Goal: Task Accomplishment & Management: Use online tool/utility

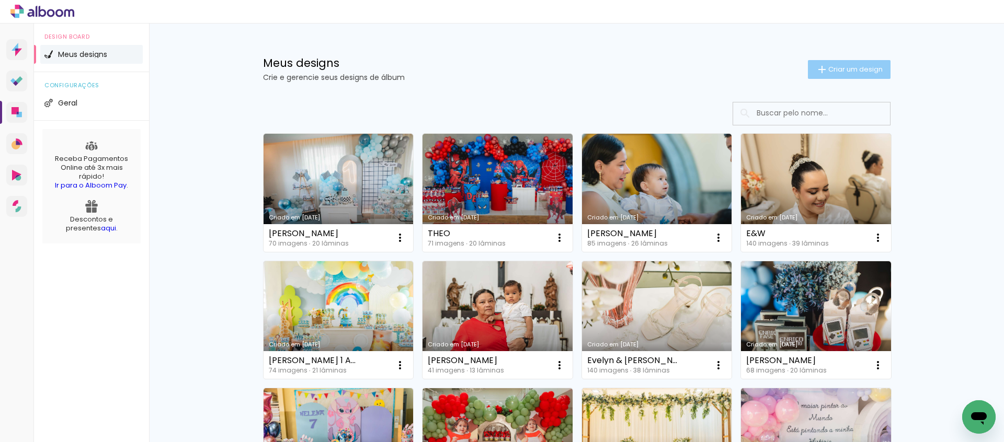
click at [828, 69] on span "Criar um design" at bounding box center [855, 69] width 54 height 7
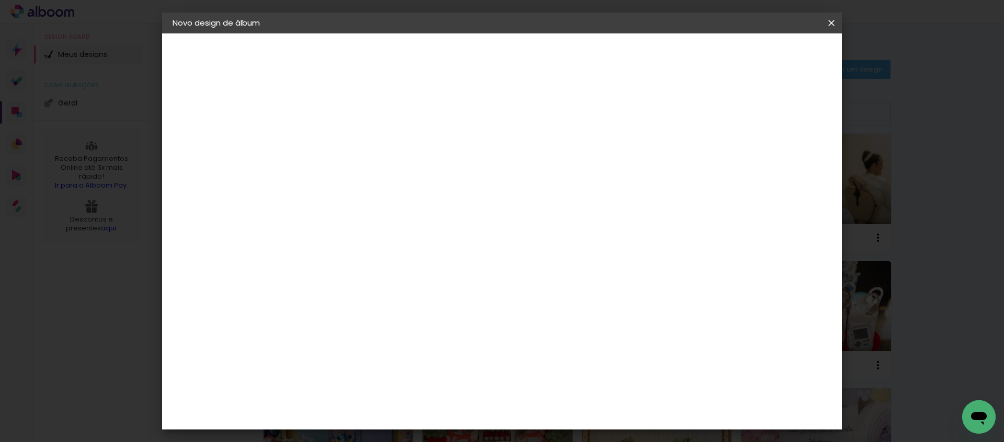
click at [343, 141] on input at bounding box center [343, 140] width 0 height 16
type input "GESSICA & CARLOS"
type paper-input "GESSICA & CARLOS"
click at [0, 0] on slot "Avançar" at bounding box center [0, 0] width 0 height 0
click at [423, 194] on input at bounding box center [370, 198] width 106 height 13
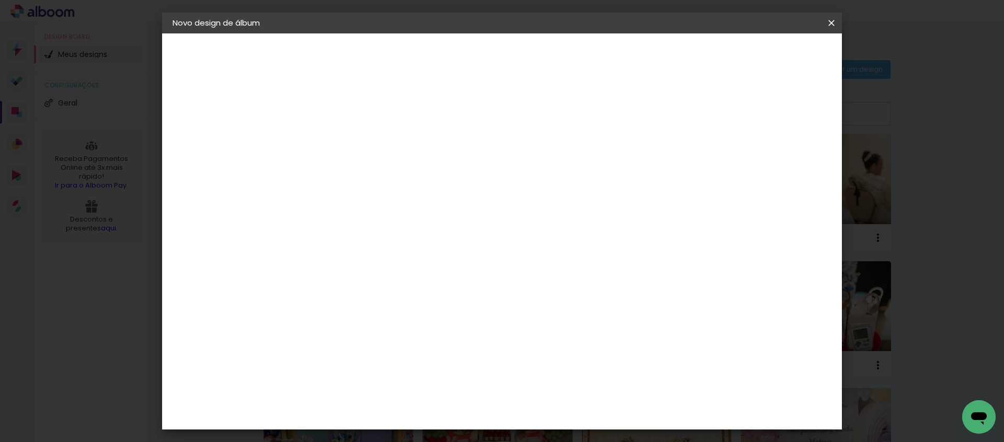
type input "LUI"
type paper-input "LUI"
click at [411, 239] on paper-item "Luiz Fotógrafo" at bounding box center [363, 236] width 98 height 23
click at [0, 0] on slot "Avançar" at bounding box center [0, 0] width 0 height 0
click at [384, 174] on input "text" at bounding box center [363, 182] width 41 height 16
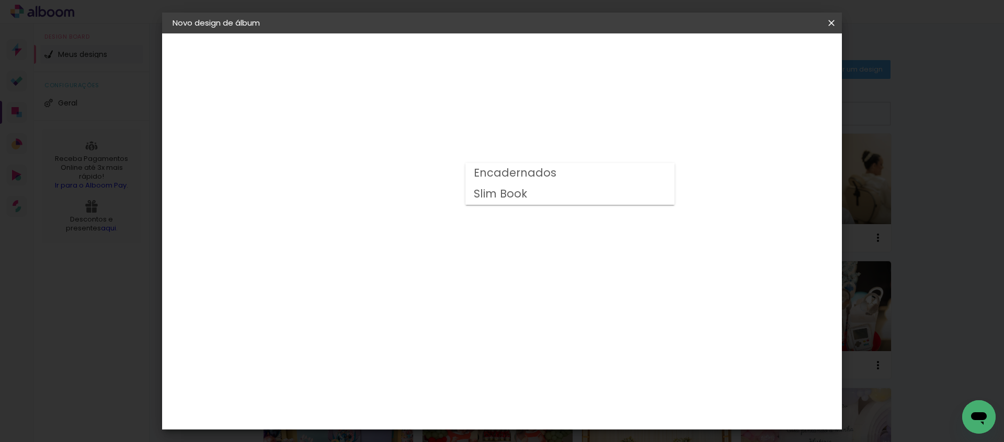
click at [0, 0] on slot "Encadernados" at bounding box center [0, 0] width 0 height 0
type input "Encadernados"
click at [0, 0] on slot "Avançar" at bounding box center [0, 0] width 0 height 0
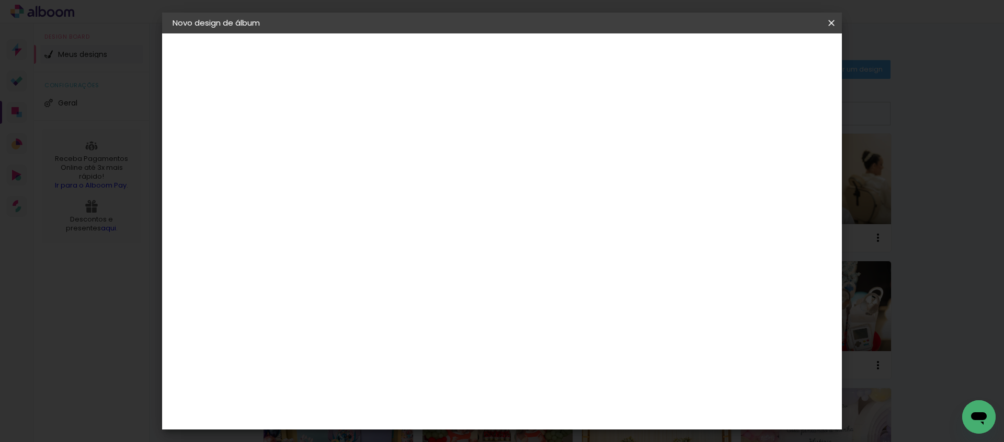
click at [774, 54] on span "Iniciar design" at bounding box center [750, 55] width 48 height 7
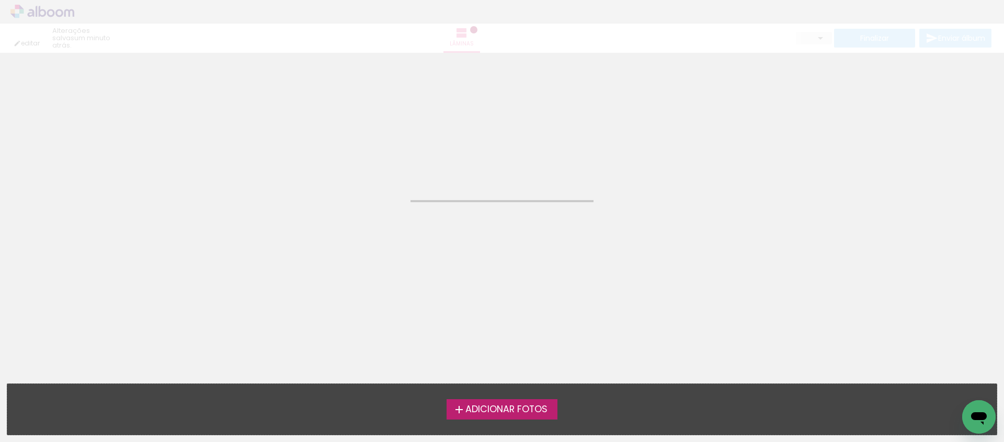
click at [518, 413] on span "Adicionar Fotos" at bounding box center [506, 409] width 82 height 9
click at [0, 0] on input "file" at bounding box center [0, 0] width 0 height 0
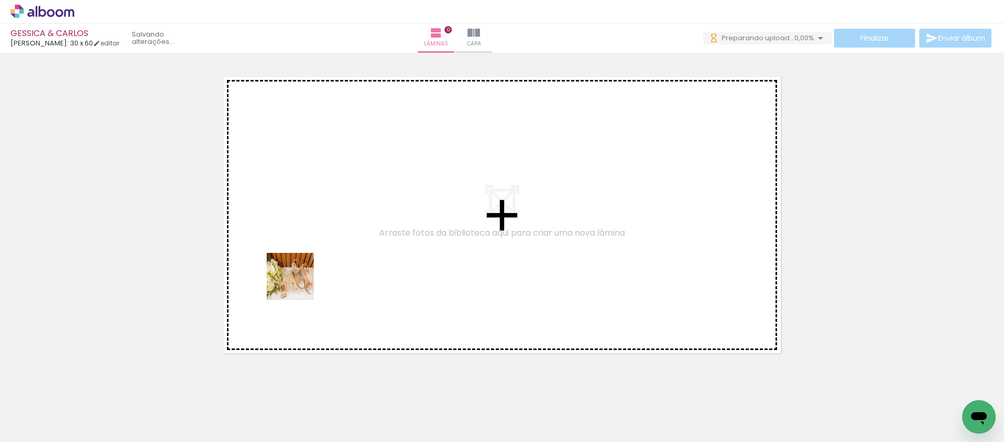
drag, startPoint x: 223, startPoint y: 328, endPoint x: 303, endPoint y: 281, distance: 93.5
click at [303, 281] on quentale-workspace at bounding box center [502, 221] width 1004 height 442
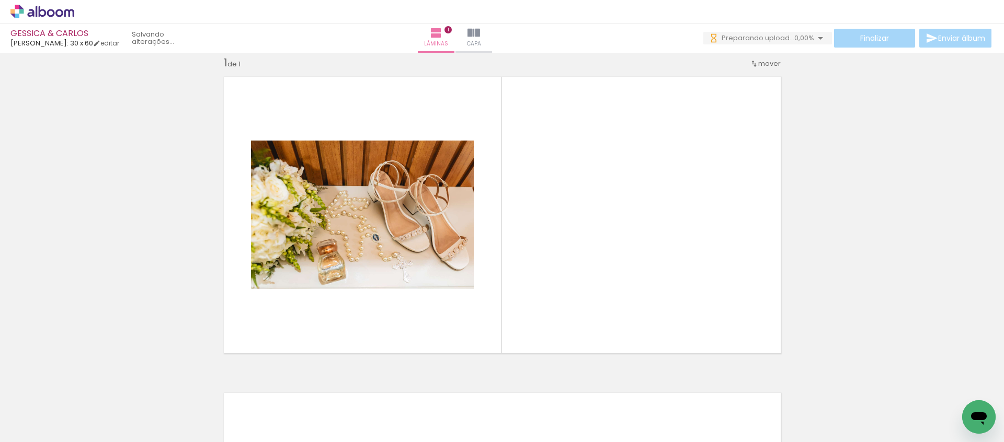
scroll to position [13, 0]
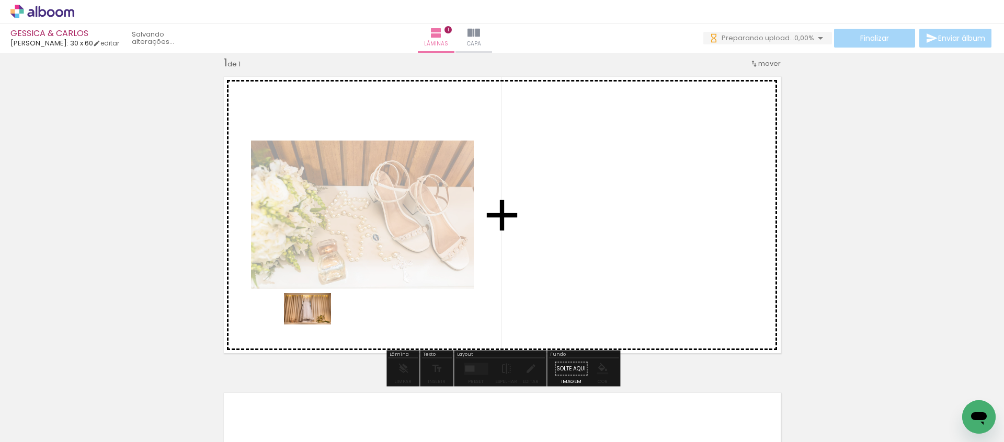
drag, startPoint x: 260, startPoint y: 359, endPoint x: 315, endPoint y: 324, distance: 65.1
click at [315, 324] on quentale-workspace at bounding box center [502, 221] width 1004 height 442
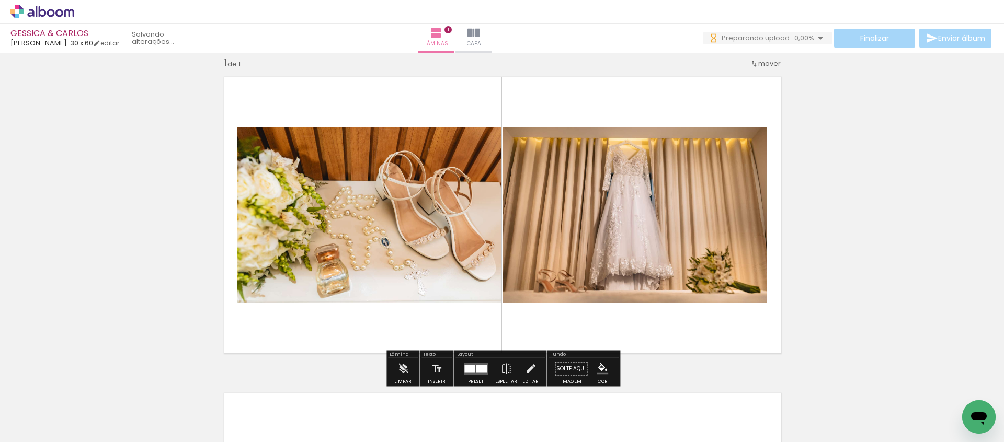
click at [45, 409] on input "Todas as fotos" at bounding box center [29, 410] width 40 height 9
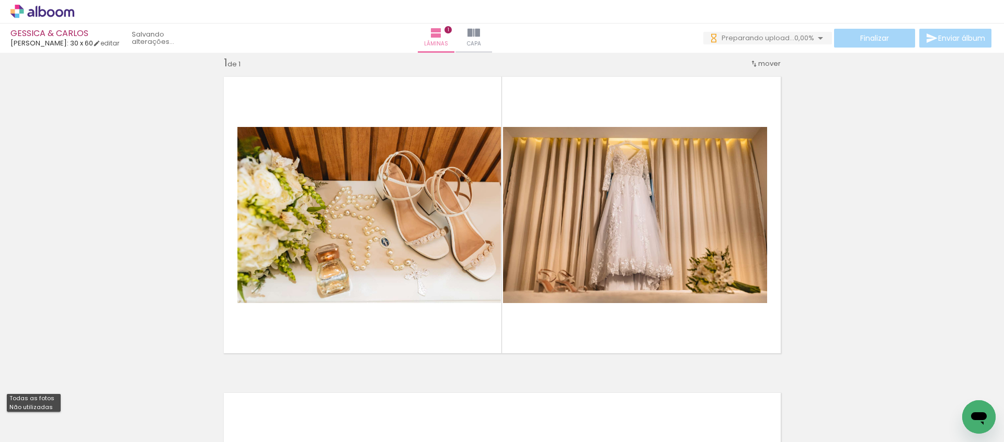
click at [0, 0] on slot "Não utilizadas" at bounding box center [0, 0] width 0 height 0
type input "Não utilizadas"
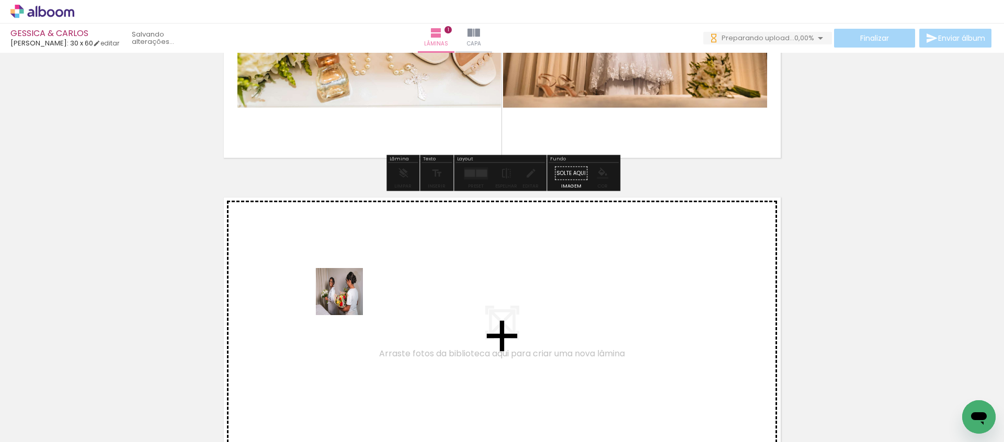
scroll to position [0, 0]
drag, startPoint x: 287, startPoint y: 327, endPoint x: 351, endPoint y: 297, distance: 70.6
click at [351, 297] on quentale-workspace at bounding box center [502, 221] width 1004 height 442
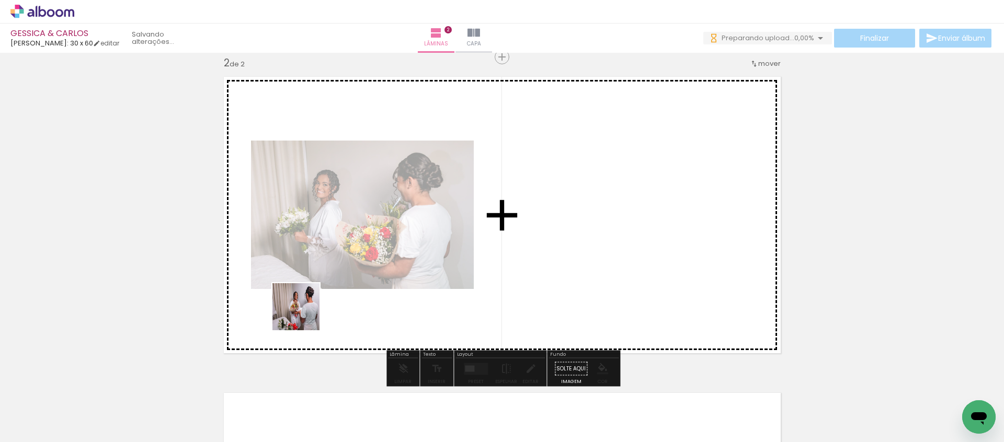
drag, startPoint x: 121, startPoint y: 405, endPoint x: 324, endPoint y: 304, distance: 227.0
click at [324, 304] on quentale-workspace at bounding box center [502, 221] width 1004 height 442
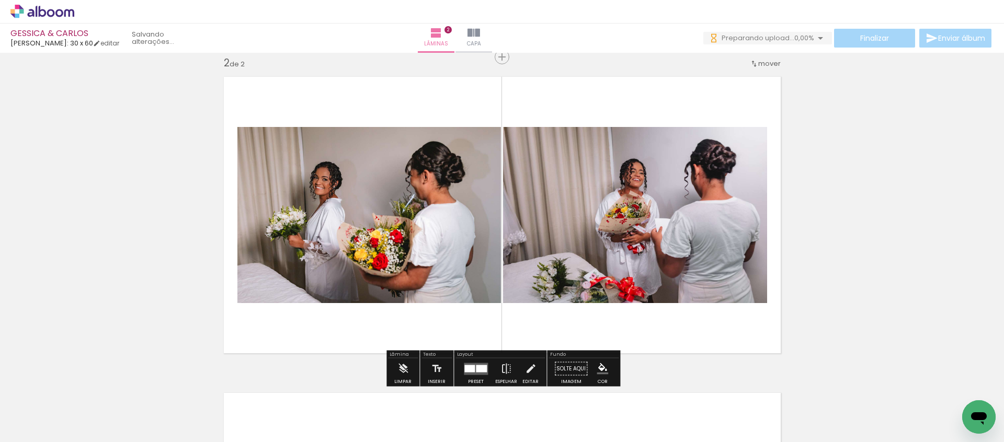
scroll to position [0, 2]
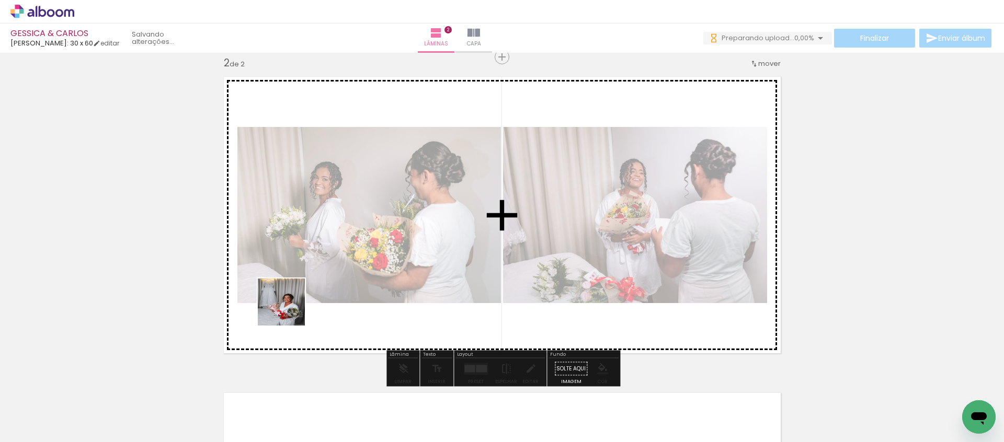
drag, startPoint x: 120, startPoint y: 413, endPoint x: 327, endPoint y: 293, distance: 239.4
click at [327, 293] on quentale-workspace at bounding box center [502, 221] width 1004 height 442
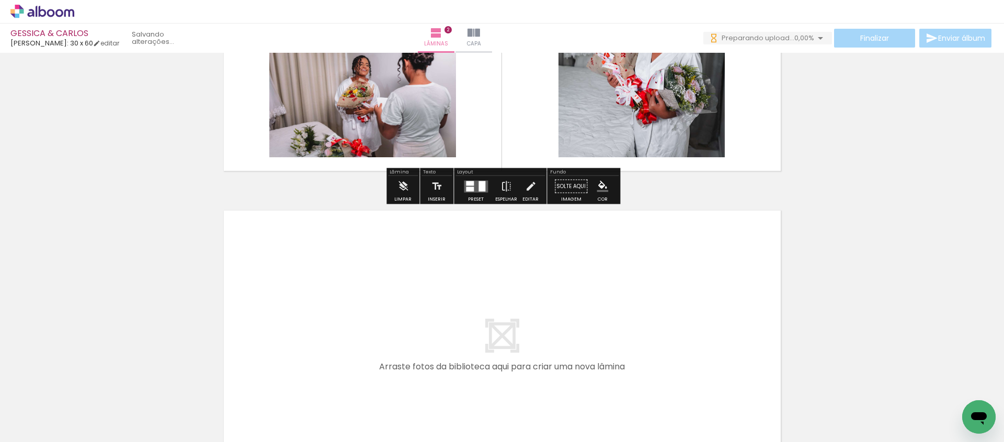
scroll to position [529, 0]
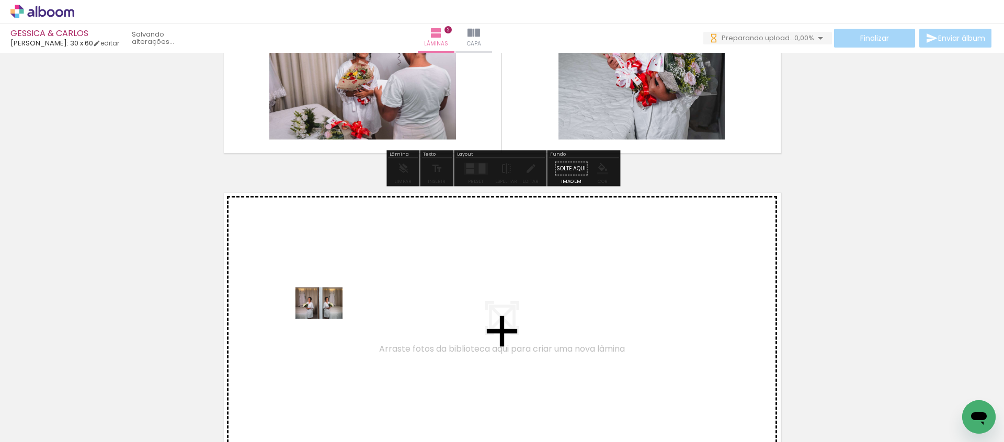
click at [327, 319] on quentale-workspace at bounding box center [502, 221] width 1004 height 442
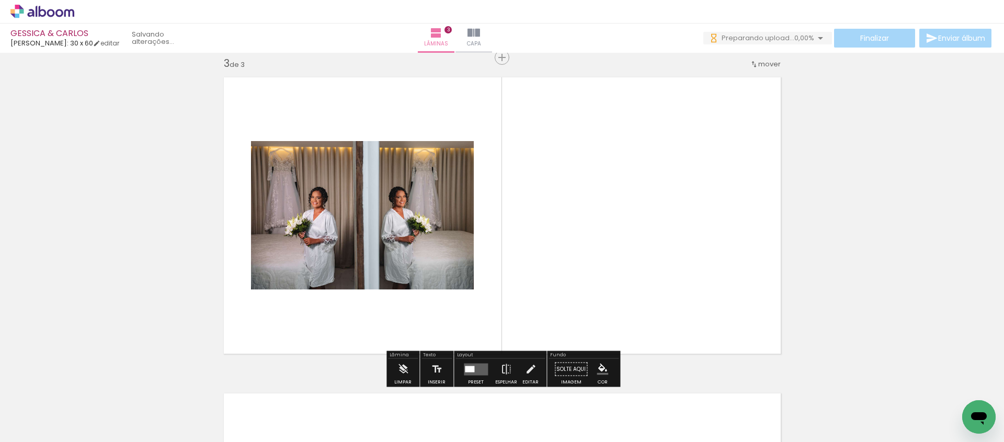
scroll to position [646, 0]
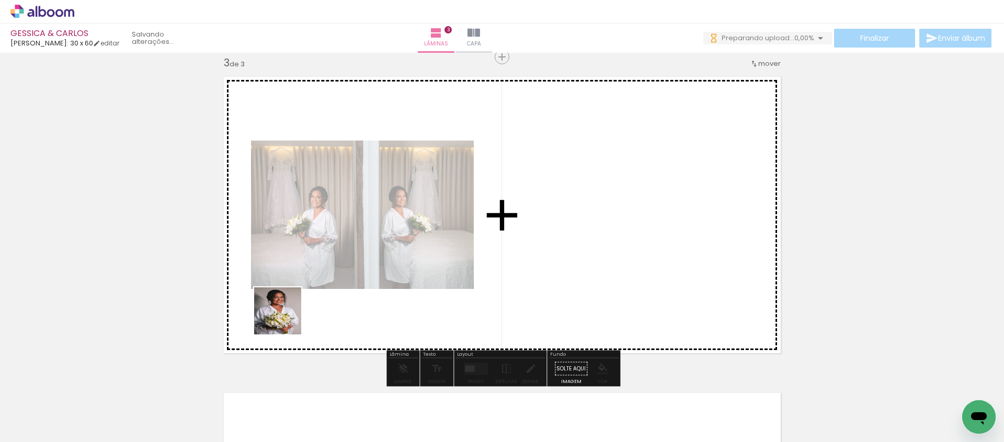
drag, startPoint x: 112, startPoint y: 408, endPoint x: 304, endPoint y: 309, distance: 216.5
click at [304, 309] on quentale-workspace at bounding box center [502, 221] width 1004 height 442
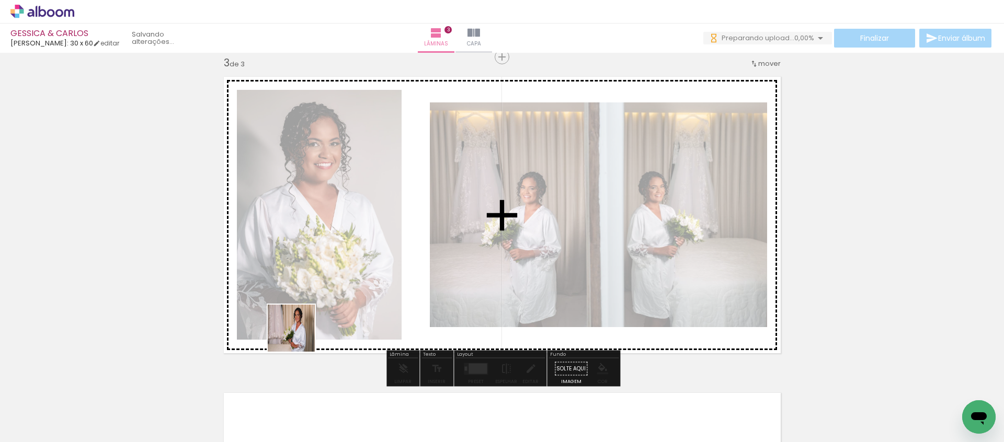
drag, startPoint x: 125, startPoint y: 407, endPoint x: 373, endPoint y: 302, distance: 268.6
click at [373, 302] on quentale-workspace at bounding box center [502, 221] width 1004 height 442
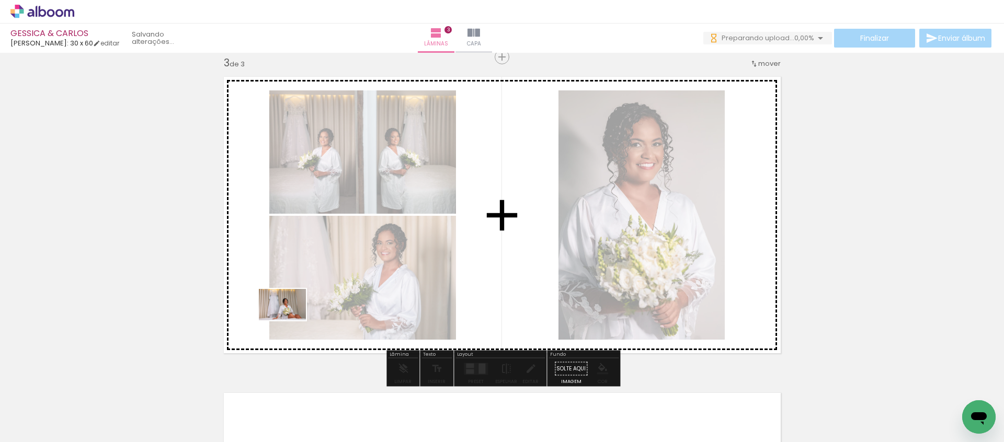
drag, startPoint x: 222, startPoint y: 360, endPoint x: 278, endPoint y: 329, distance: 64.6
click at [294, 318] on quentale-workspace at bounding box center [502, 221] width 1004 height 442
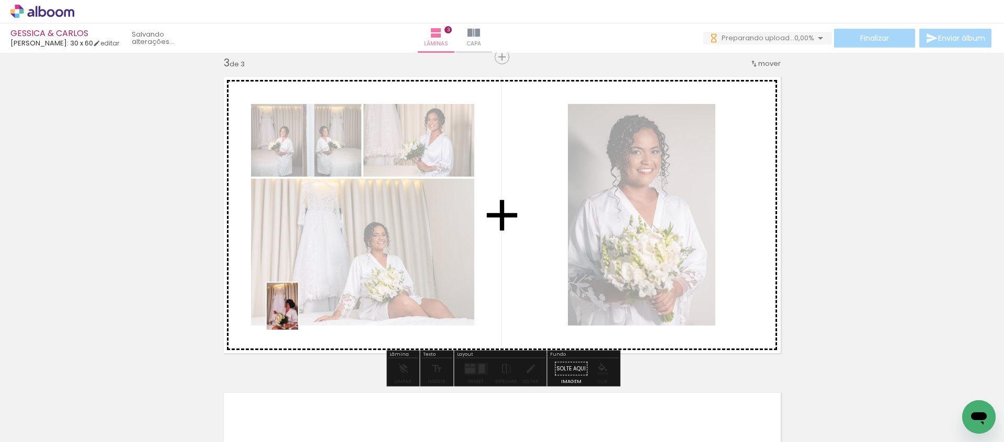
drag, startPoint x: 137, startPoint y: 410, endPoint x: 303, endPoint y: 312, distance: 193.1
click at [303, 312] on quentale-workspace at bounding box center [502, 221] width 1004 height 442
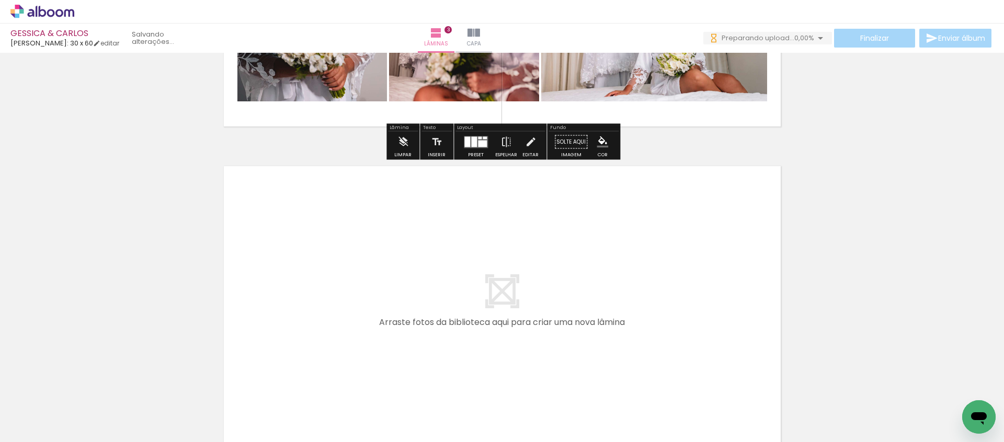
scroll to position [927, 0]
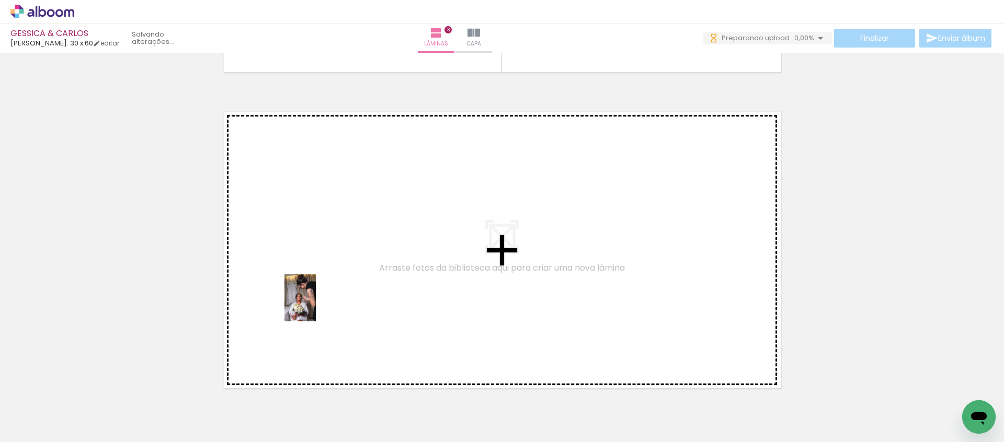
click at [316, 306] on quentale-workspace at bounding box center [502, 221] width 1004 height 442
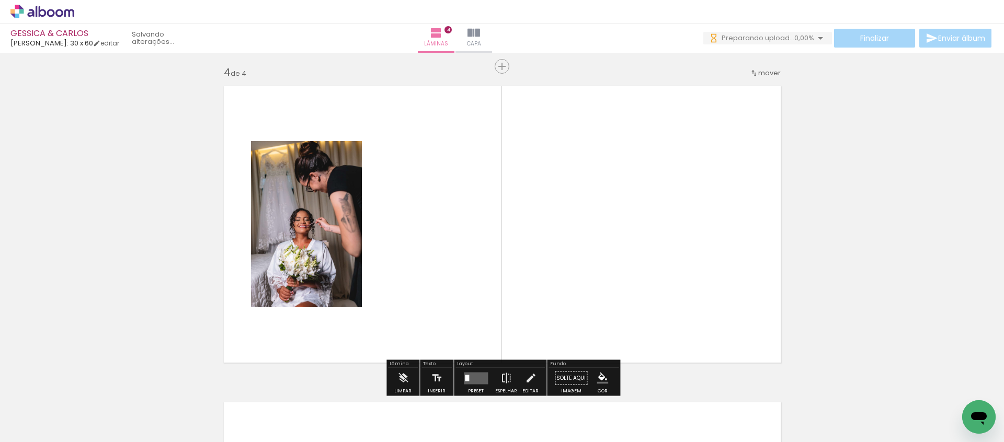
scroll to position [962, 0]
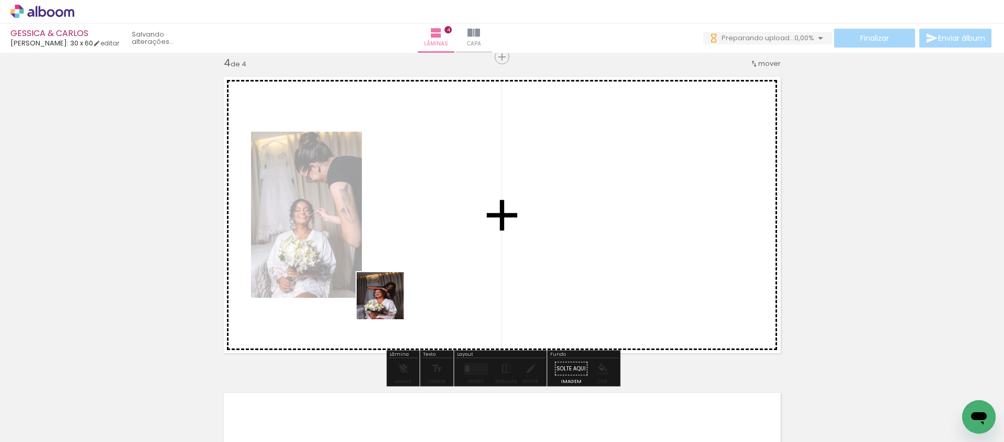
drag, startPoint x: 292, startPoint y: 404, endPoint x: 395, endPoint y: 294, distance: 150.5
click at [395, 294] on quentale-workspace at bounding box center [502, 221] width 1004 height 442
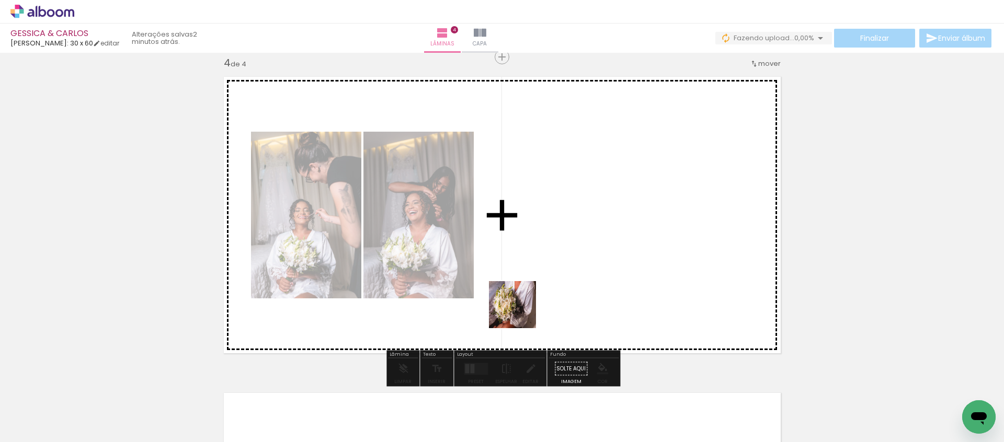
drag, startPoint x: 383, startPoint y: 374, endPoint x: 556, endPoint y: 293, distance: 191.5
click at [556, 293] on quentale-workspace at bounding box center [502, 221] width 1004 height 442
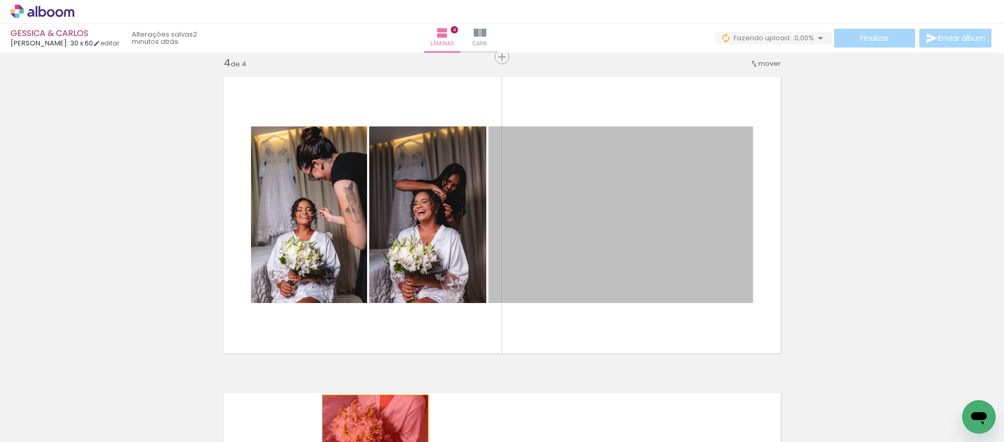
drag, startPoint x: 561, startPoint y: 260, endPoint x: 370, endPoint y: 429, distance: 255.9
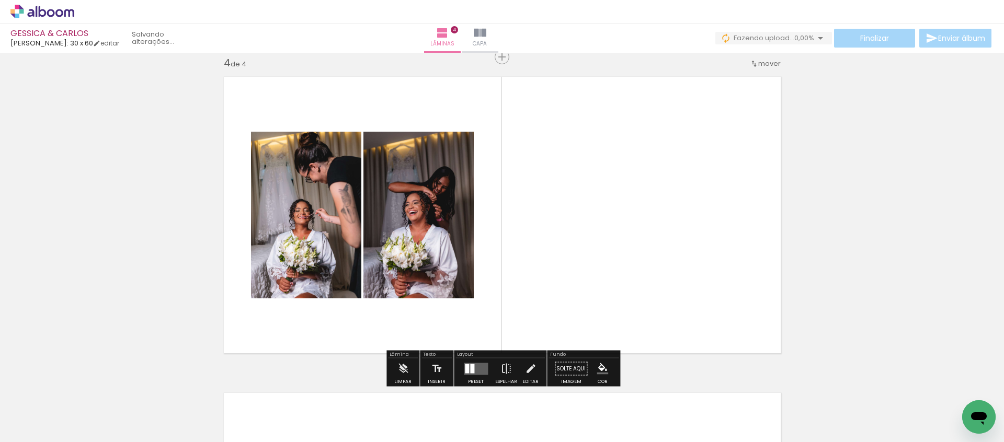
scroll to position [0, 5]
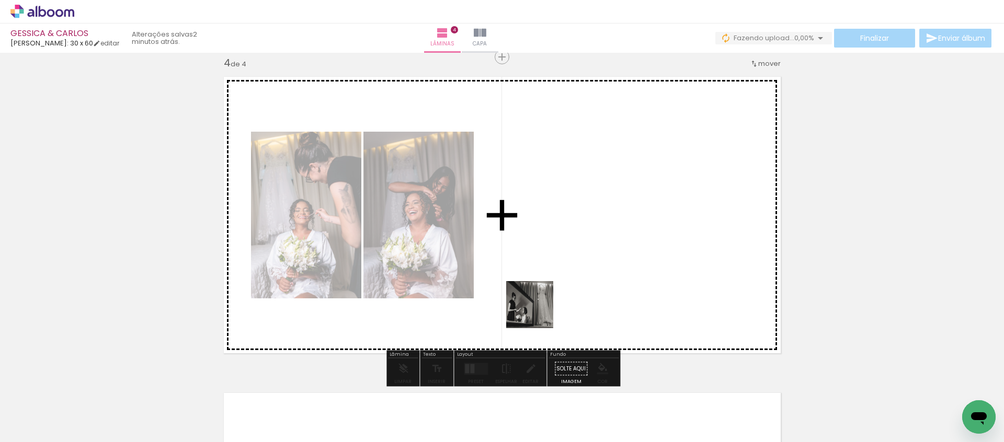
drag, startPoint x: 359, startPoint y: 371, endPoint x: 552, endPoint y: 305, distance: 204.5
click at [552, 305] on quentale-workspace at bounding box center [502, 221] width 1004 height 442
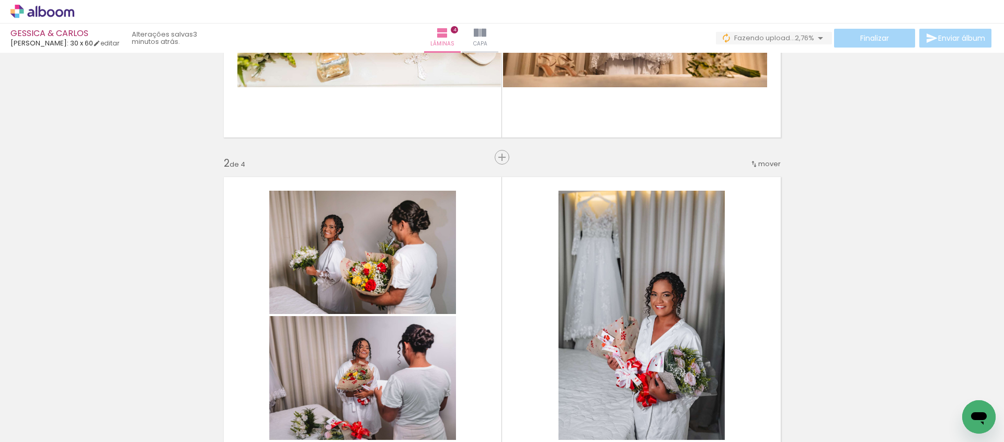
scroll to position [0, 0]
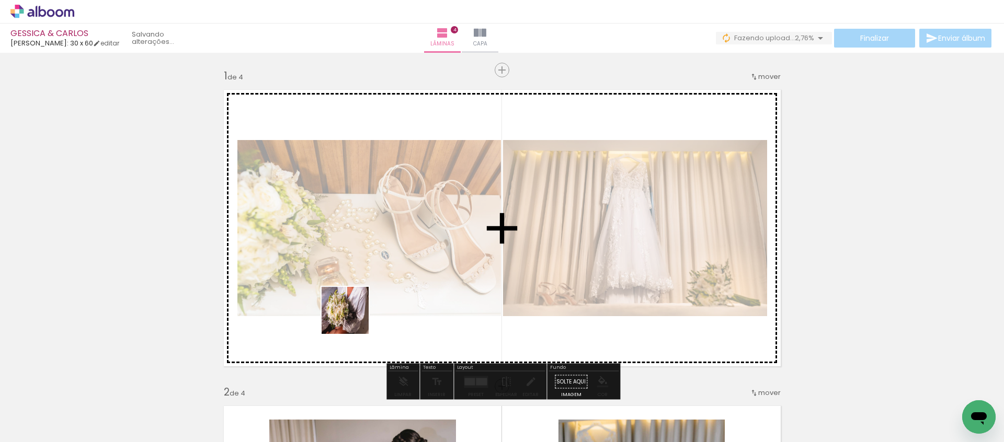
drag, startPoint x: 221, startPoint y: 400, endPoint x: 357, endPoint y: 316, distance: 160.0
click at [357, 316] on quentale-workspace at bounding box center [502, 221] width 1004 height 442
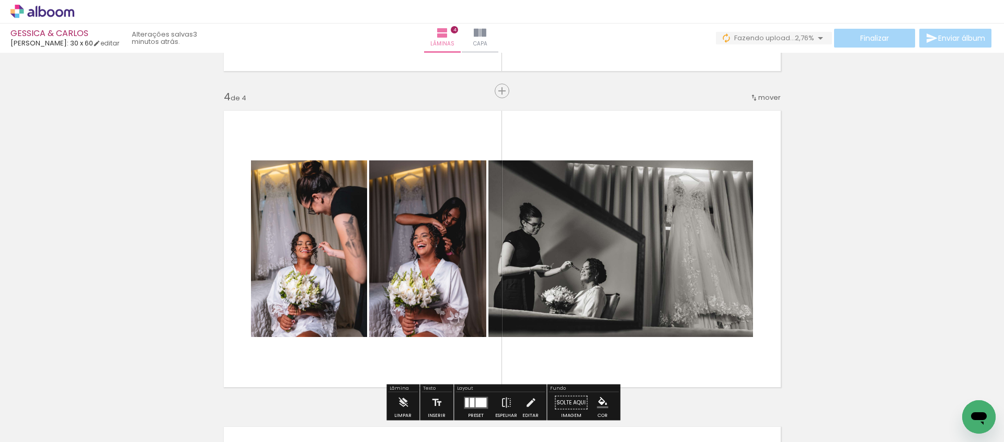
scroll to position [957, 0]
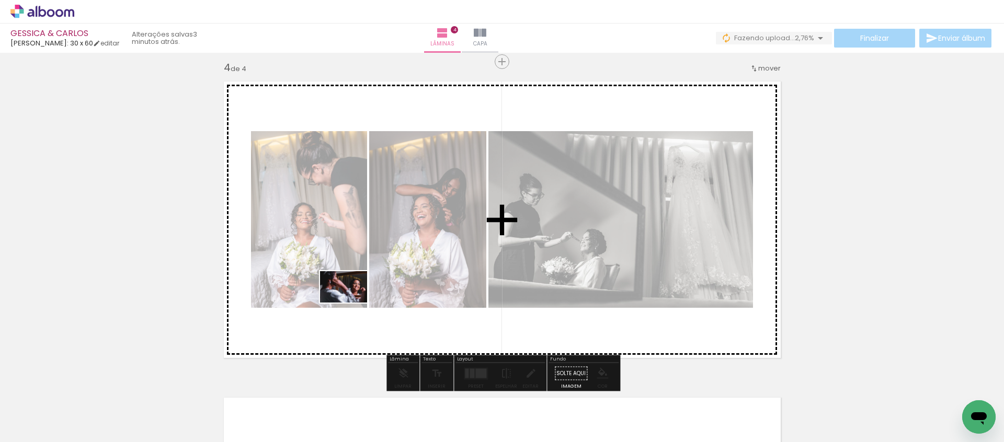
drag, startPoint x: 248, startPoint y: 394, endPoint x: 351, endPoint y: 303, distance: 137.4
click at [351, 303] on quentale-workspace at bounding box center [502, 221] width 1004 height 442
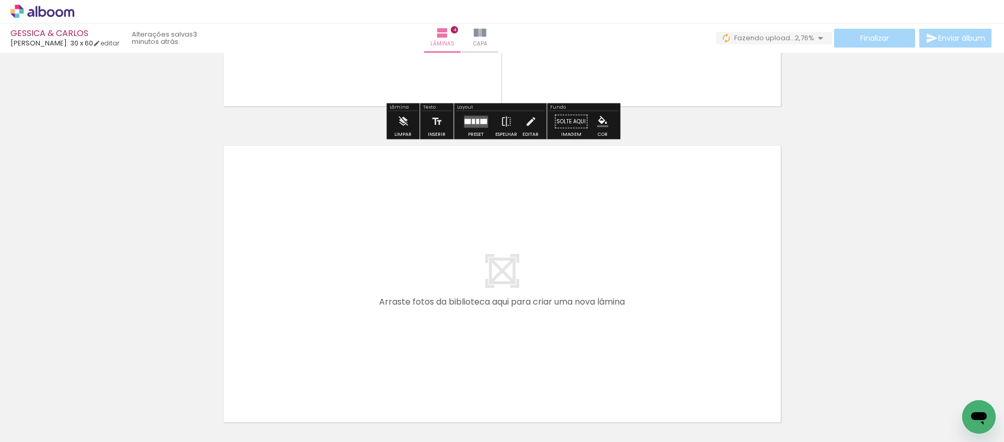
scroll to position [1210, 0]
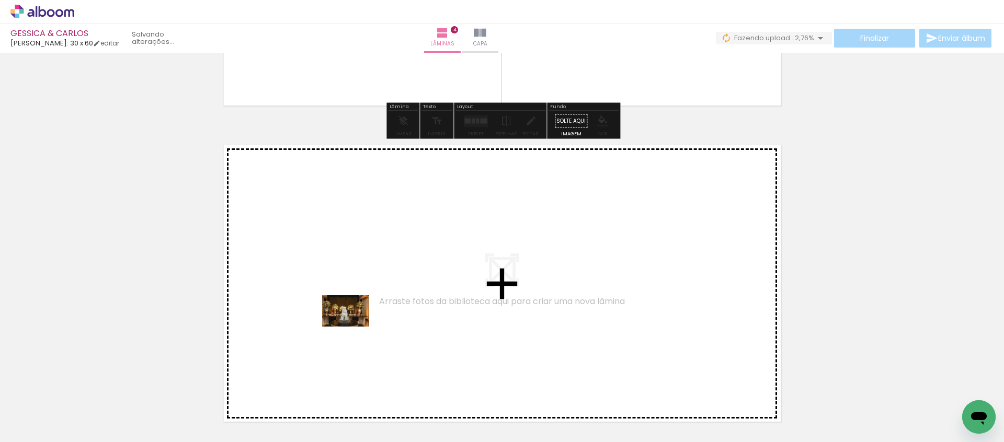
drag, startPoint x: 228, startPoint y: 411, endPoint x: 353, endPoint y: 327, distance: 151.1
click at [353, 327] on quentale-workspace at bounding box center [502, 221] width 1004 height 442
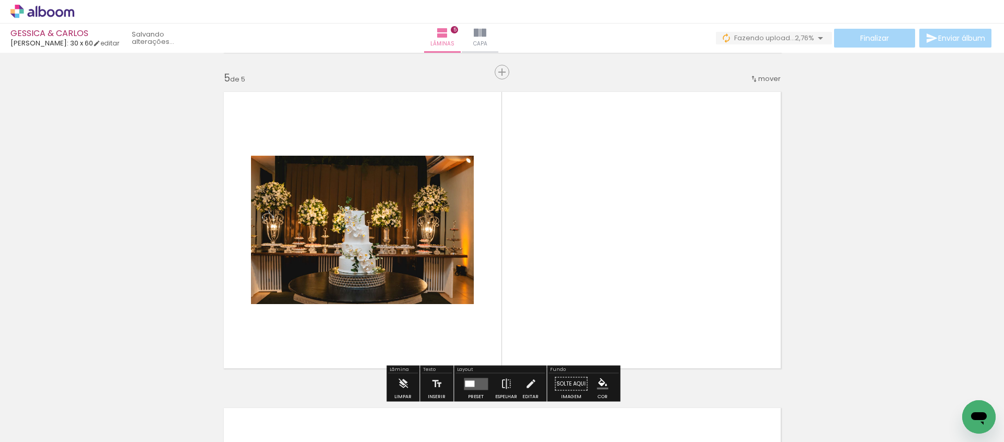
scroll to position [1278, 0]
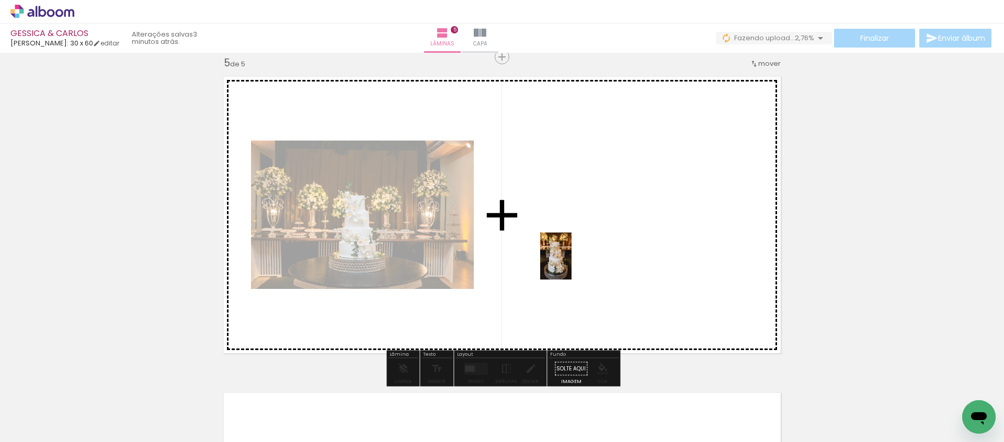
drag, startPoint x: 331, startPoint y: 388, endPoint x: 571, endPoint y: 264, distance: 270.5
click at [571, 264] on quentale-workspace at bounding box center [502, 221] width 1004 height 442
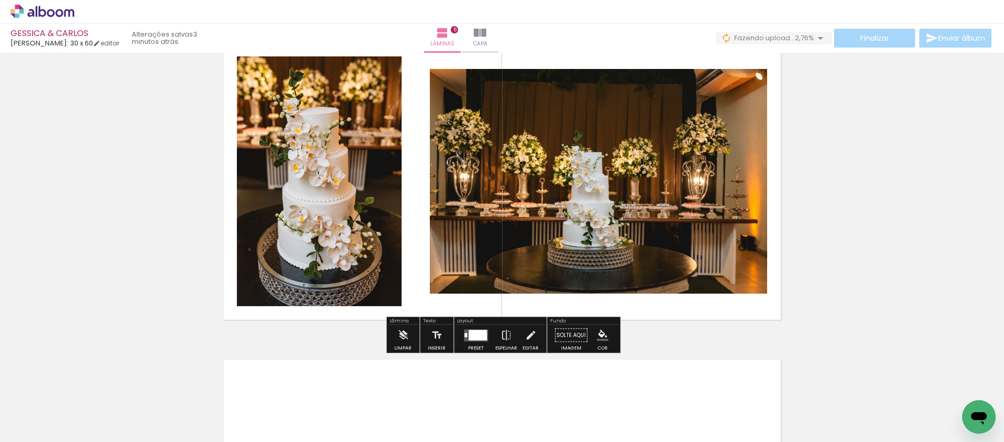
scroll to position [1297, 0]
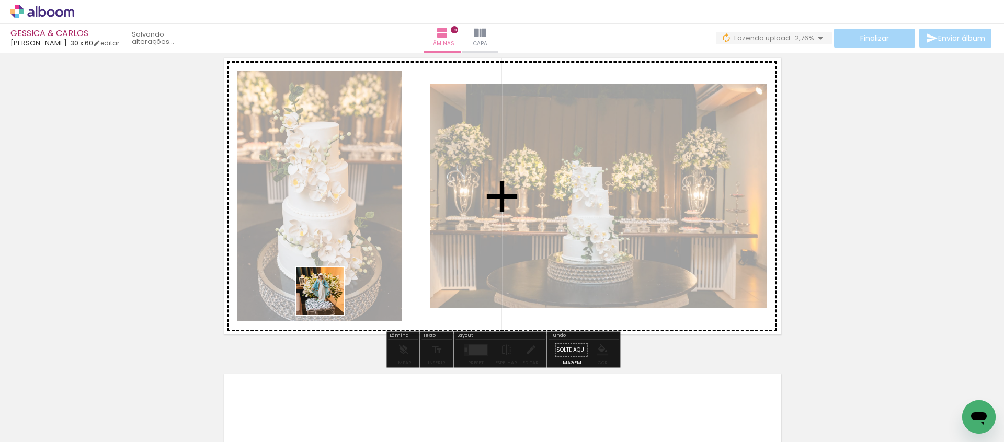
drag, startPoint x: 272, startPoint y: 352, endPoint x: 321, endPoint y: 317, distance: 60.6
click at [328, 298] on quentale-workspace at bounding box center [502, 221] width 1004 height 442
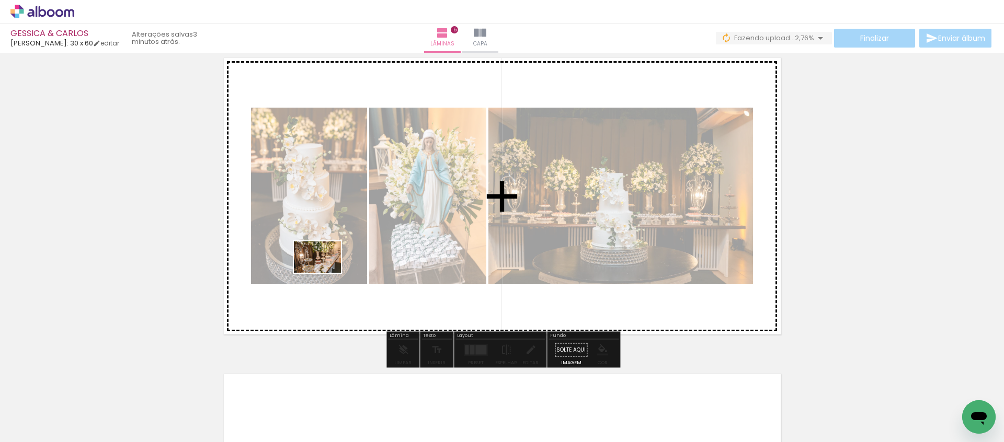
drag, startPoint x: 251, startPoint y: 375, endPoint x: 325, endPoint y: 273, distance: 126.5
click at [325, 273] on quentale-workspace at bounding box center [502, 221] width 1004 height 442
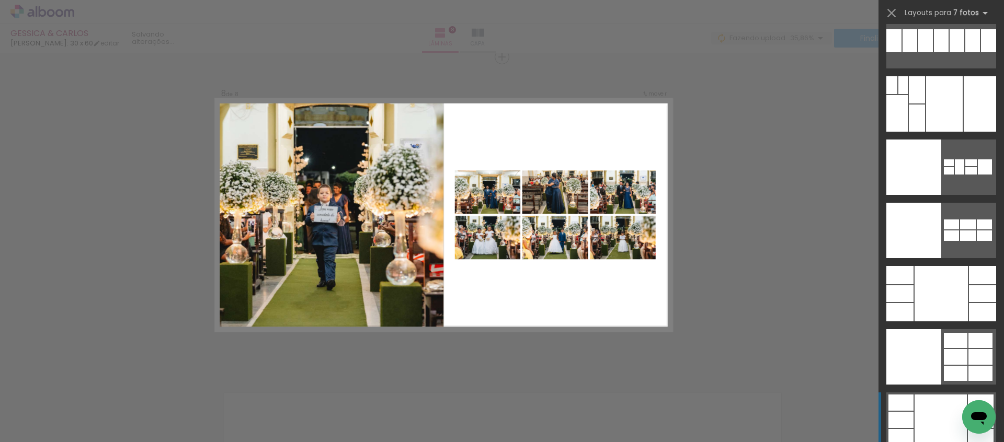
scroll to position [12473, 0]
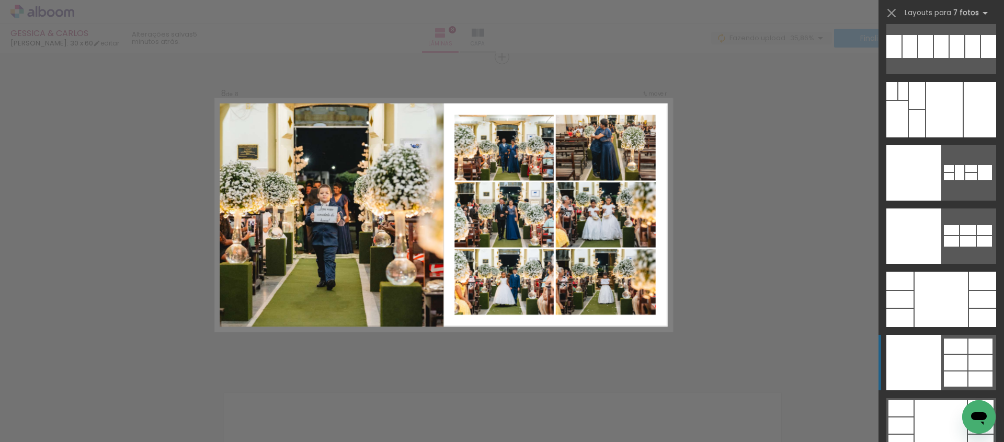
click at [948, 346] on div at bounding box center [955, 346] width 24 height 15
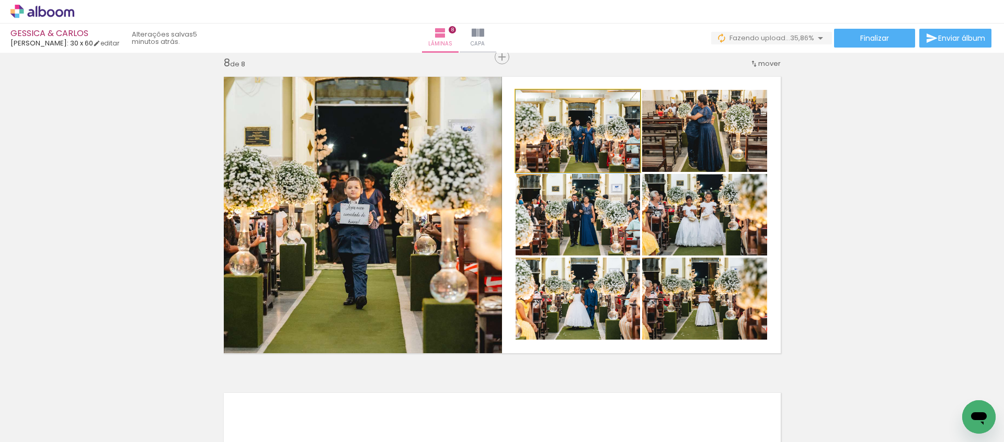
drag, startPoint x: 611, startPoint y: 139, endPoint x: 397, endPoint y: 215, distance: 227.5
click at [0, 0] on slot at bounding box center [0, 0] width 0 height 0
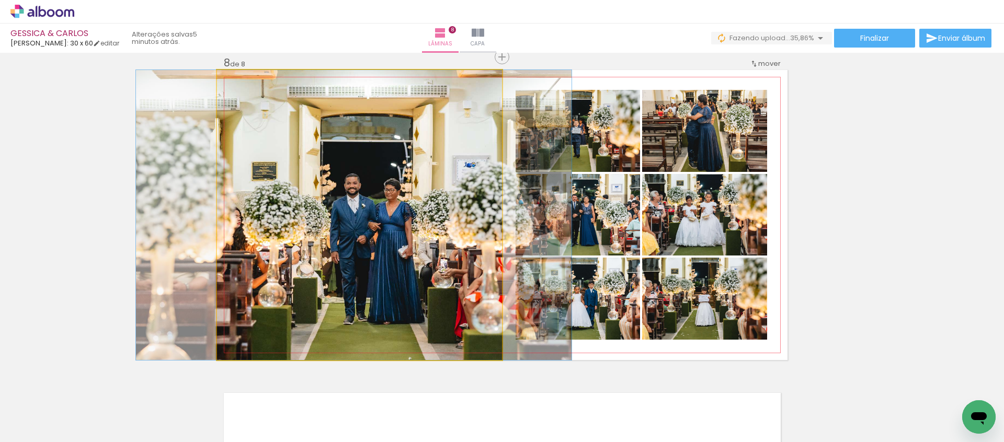
drag, startPoint x: 442, startPoint y: 212, endPoint x: 436, endPoint y: 212, distance: 5.7
click at [436, 212] on div at bounding box center [353, 215] width 435 height 290
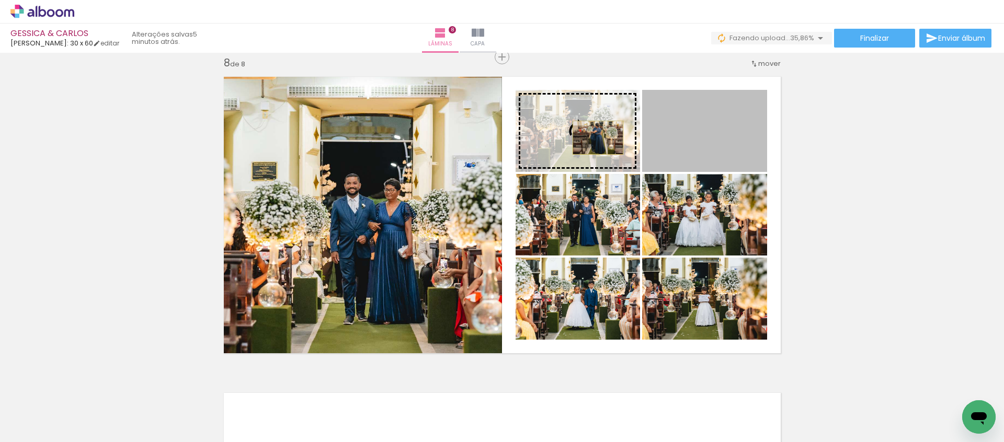
drag, startPoint x: 741, startPoint y: 142, endPoint x: 597, endPoint y: 137, distance: 143.8
click at [0, 0] on slot at bounding box center [0, 0] width 0 height 0
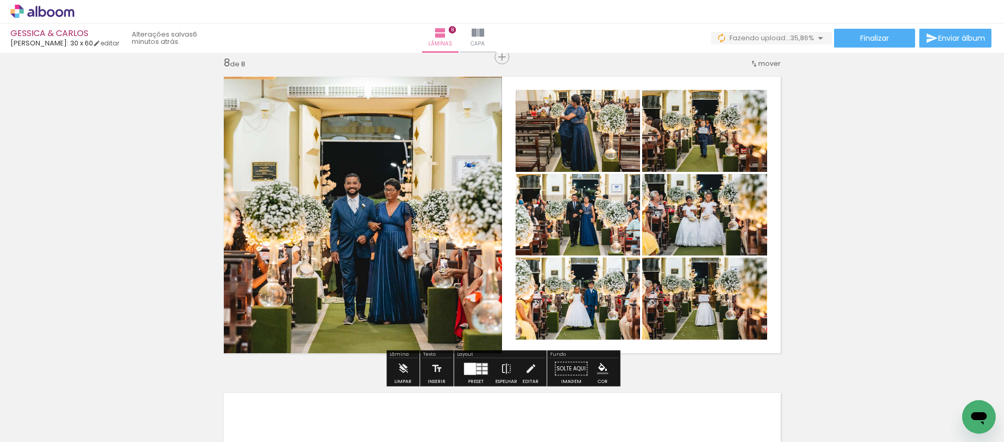
scroll to position [0, 0]
